Goal: Transaction & Acquisition: Purchase product/service

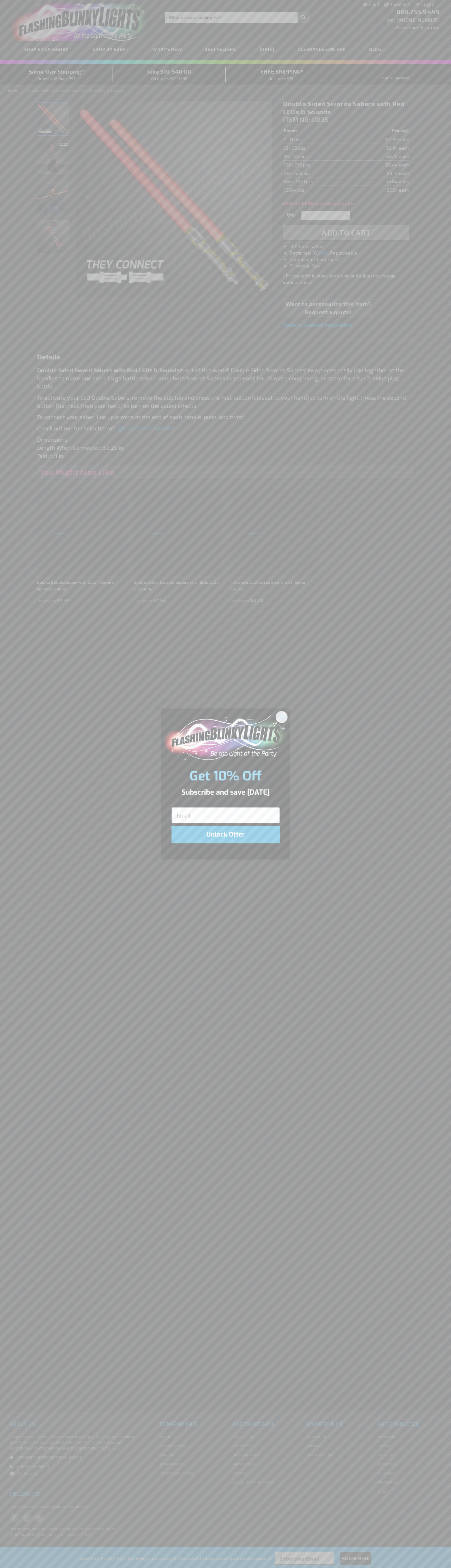
click at [282, 717] on icon "Close dialog" at bounding box center [282, 717] width 5 height 5
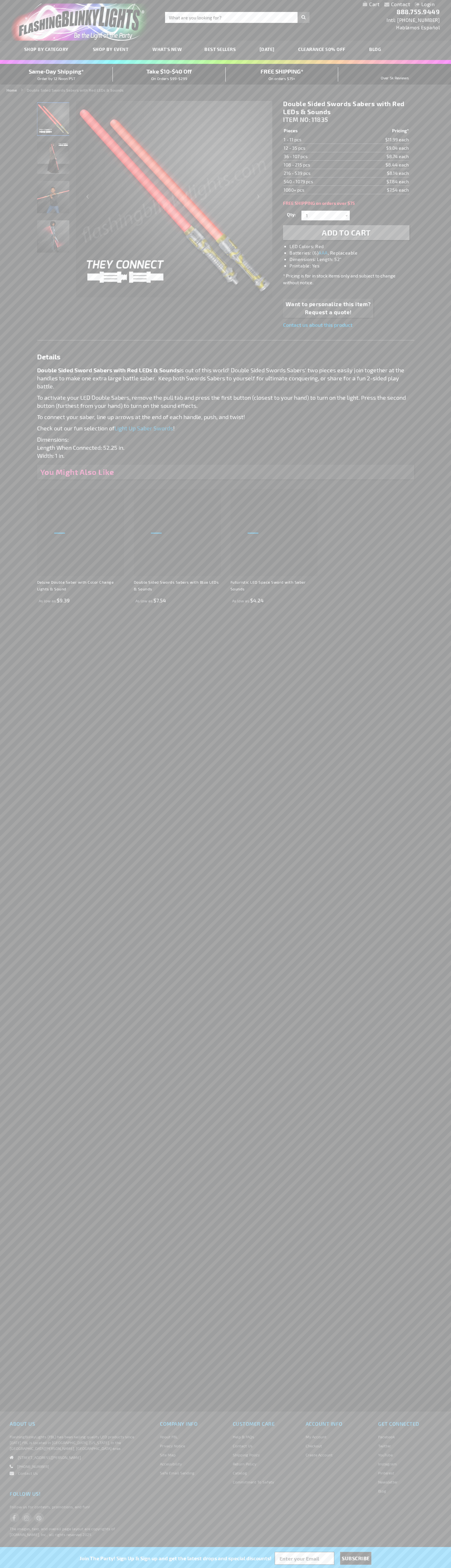
click at [346, 232] on span "Add to Cart" at bounding box center [346, 232] width 49 height 10
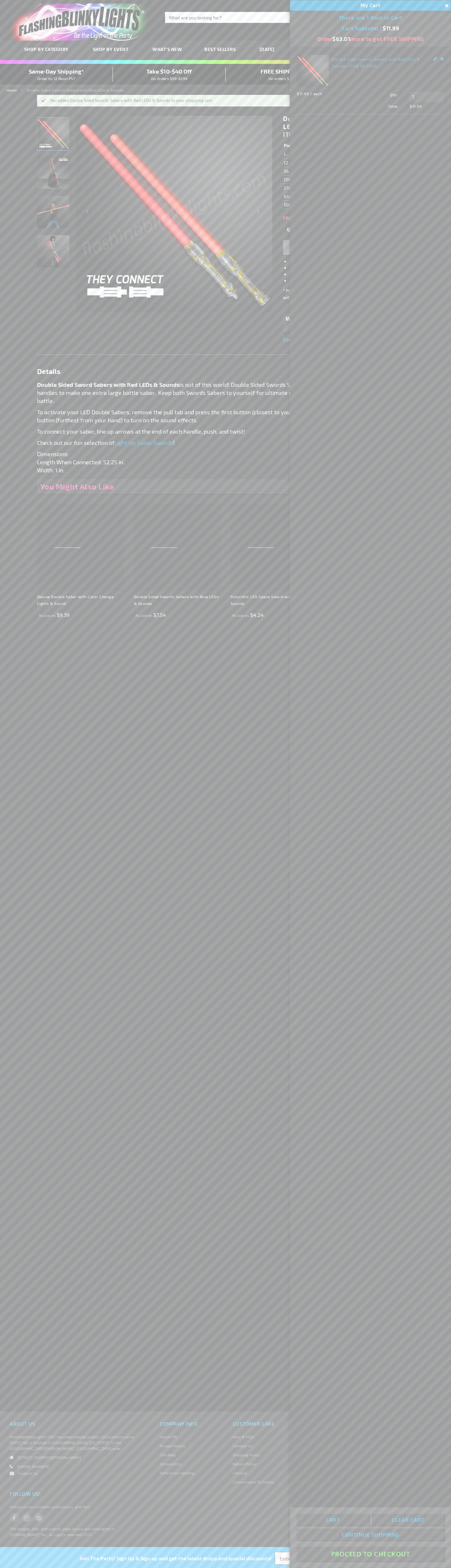
click at [371, 1554] on button "Proceed To Checkout" at bounding box center [371, 1554] width 148 height 15
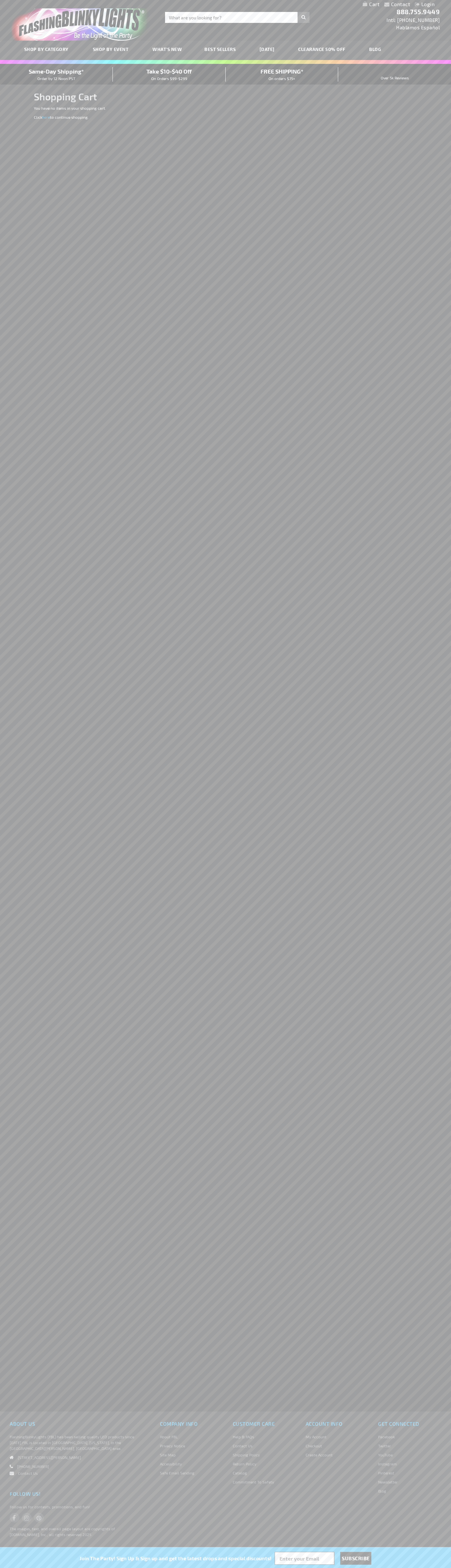
click at [56, 74] on span "Same-Day Shipping*" at bounding box center [56, 71] width 55 height 7
click at [312, 4] on div "Contact Compare Products Login Skip to Content My Cart My Cart Close You have n…" at bounding box center [225, 4] width 451 height 8
click at [436, 1000] on div "Contact Compare Products Login Skip to Content My Cart My Cart Close You have n…" at bounding box center [225, 784] width 451 height 1568
click at [73, 1568] on html "The store will not work correctly when cookies are disabled. Contact Compare Pr…" at bounding box center [225, 784] width 451 height 1568
click at [17, 1459] on em at bounding box center [14, 1457] width 8 height 4
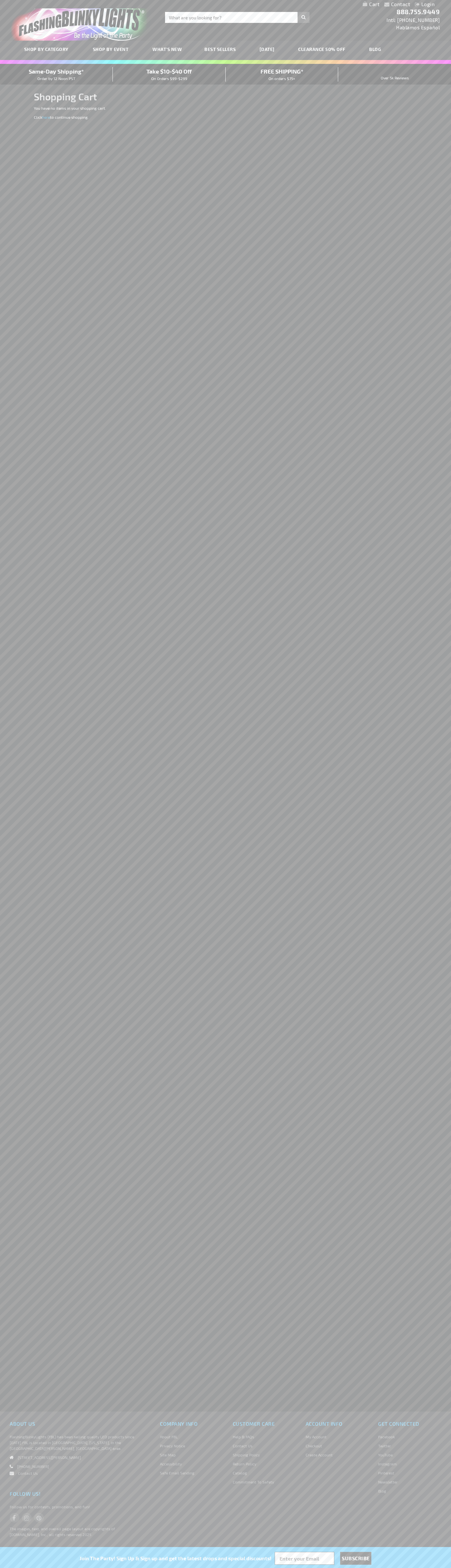
click at [56, 74] on span "Same-Day Shipping*" at bounding box center [56, 71] width 55 height 7
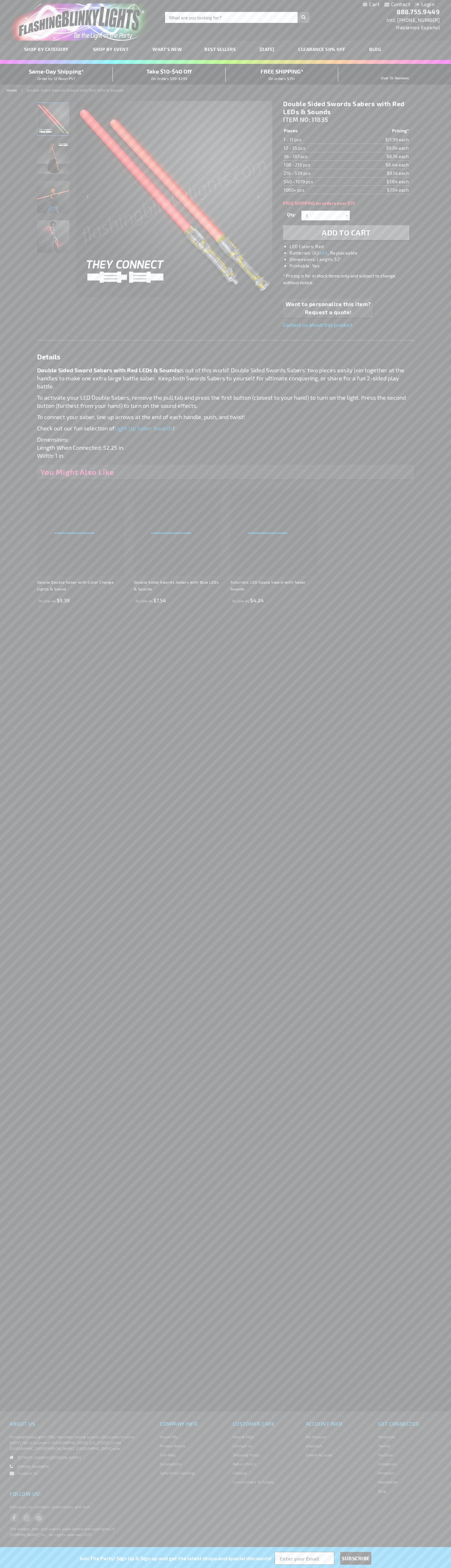
click at [54, 200] on img "Boy displaying Red LED Light Up Double Sided Toy Sabers" at bounding box center [54, 198] width 33 height 33
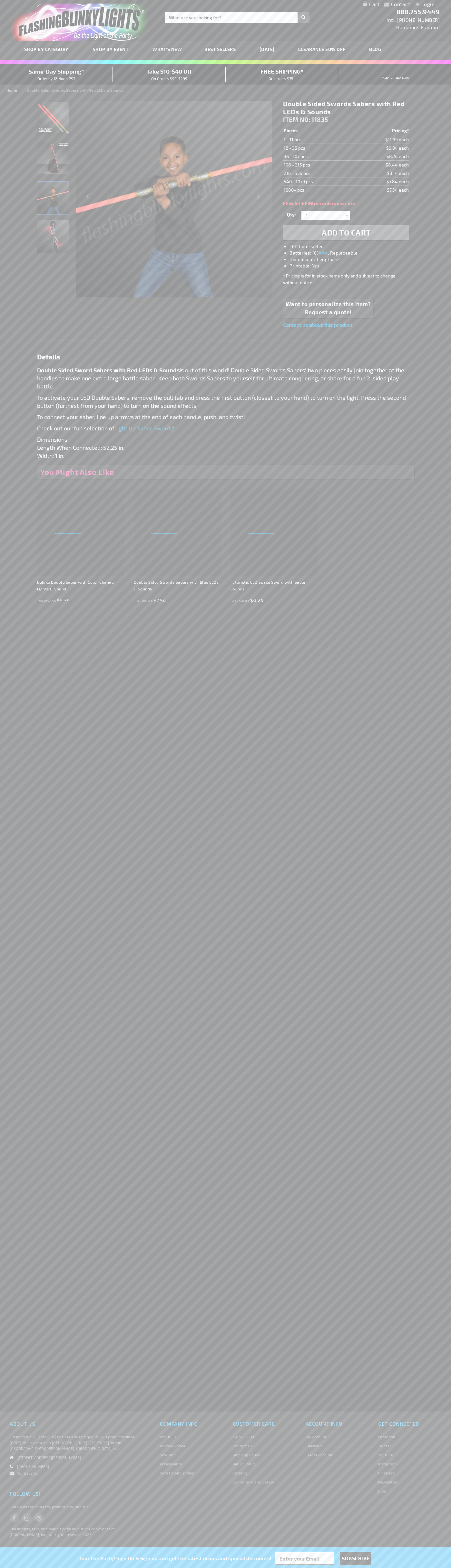
click at [346, 108] on h1 "Double Sided Swords Sabers with Red LEDs & Sounds" at bounding box center [346, 108] width 126 height 16
click at [318, 140] on td "1 - 11 pcs" at bounding box center [319, 140] width 70 height 8
click at [318, 148] on td "12 - 35 pcs" at bounding box center [319, 148] width 70 height 8
click at [318, 157] on td "36 - 107 pcs" at bounding box center [319, 156] width 70 height 8
click at [318, 165] on td "108 - 215 pcs" at bounding box center [319, 165] width 70 height 8
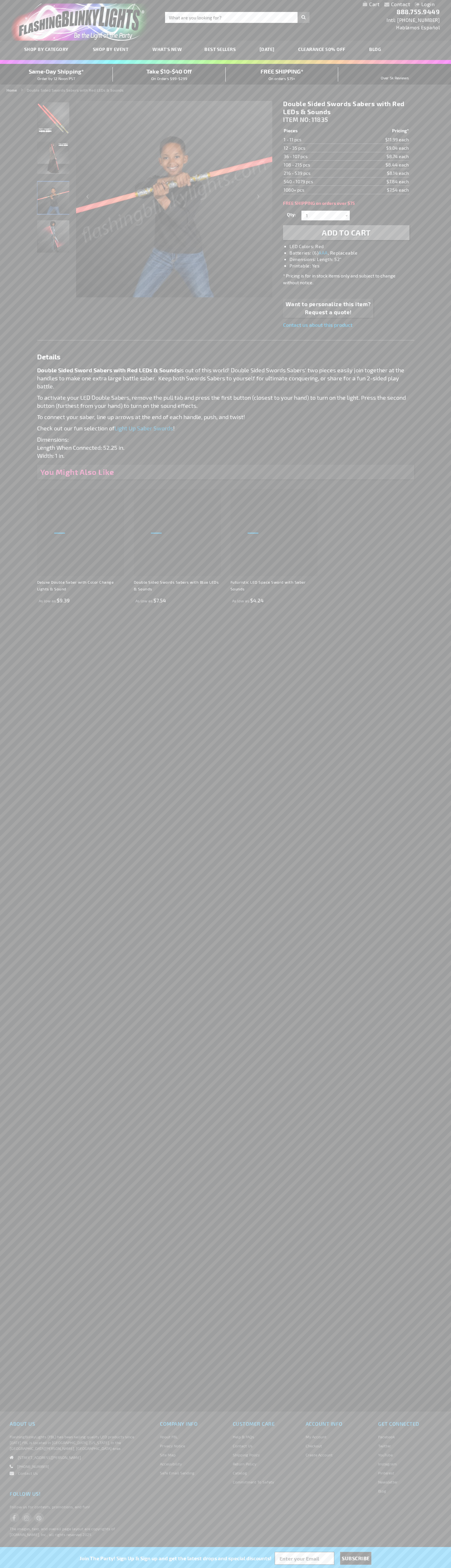
click at [318, 173] on td "216 - 539 pcs" at bounding box center [319, 173] width 70 height 8
click at [318, 182] on td "540 - 1079 pcs" at bounding box center [319, 181] width 70 height 8
click at [318, 190] on td "1080+ pcs" at bounding box center [319, 190] width 70 height 8
